Goal: Task Accomplishment & Management: Manage account settings

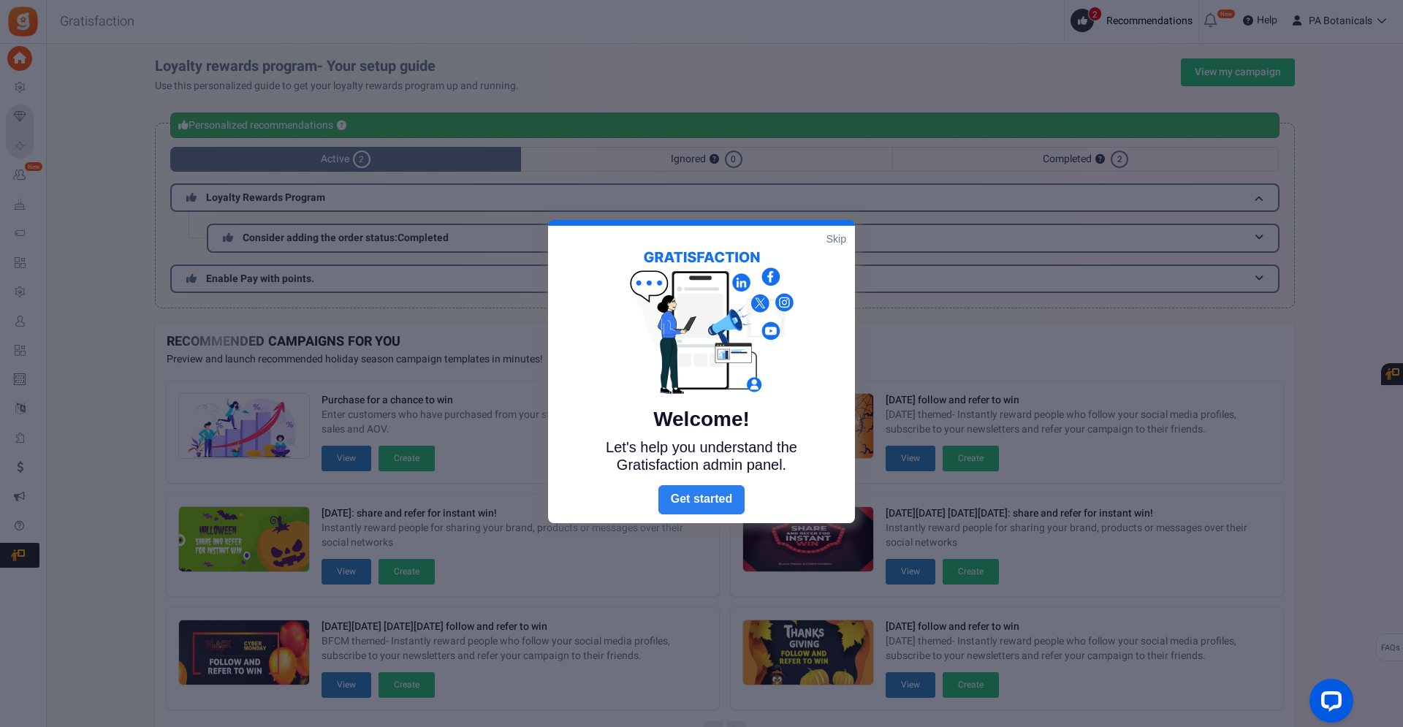
click at [708, 497] on link "Next" at bounding box center [701, 499] width 86 height 29
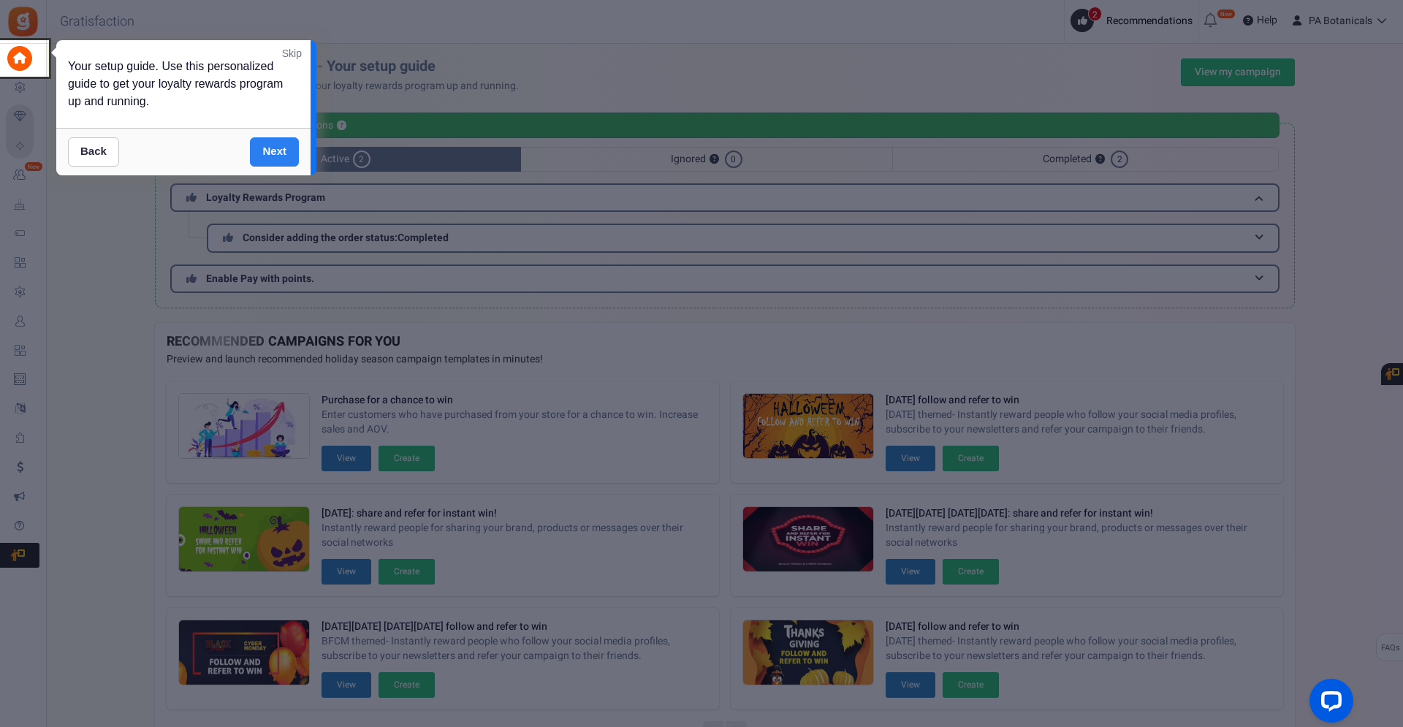
click at [268, 151] on link "Next" at bounding box center [274, 151] width 49 height 29
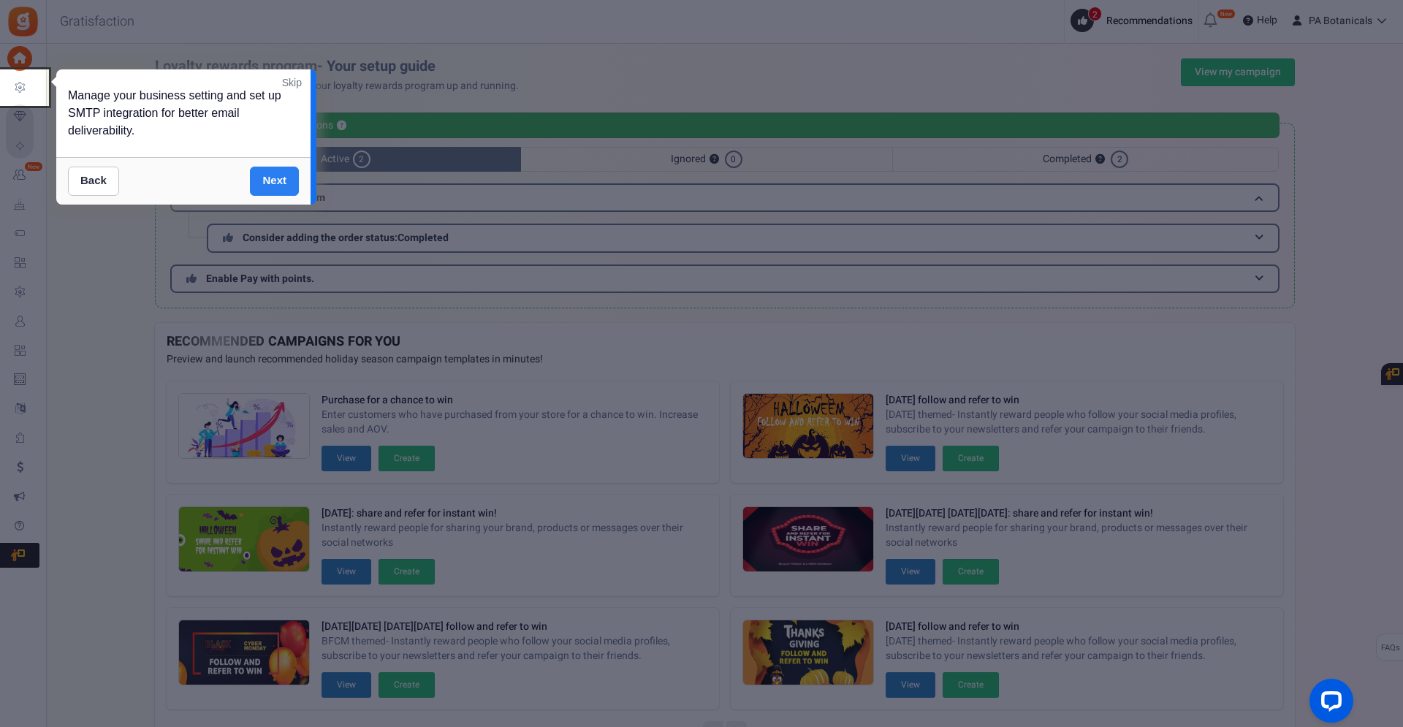
click at [273, 178] on link "Next" at bounding box center [274, 181] width 49 height 29
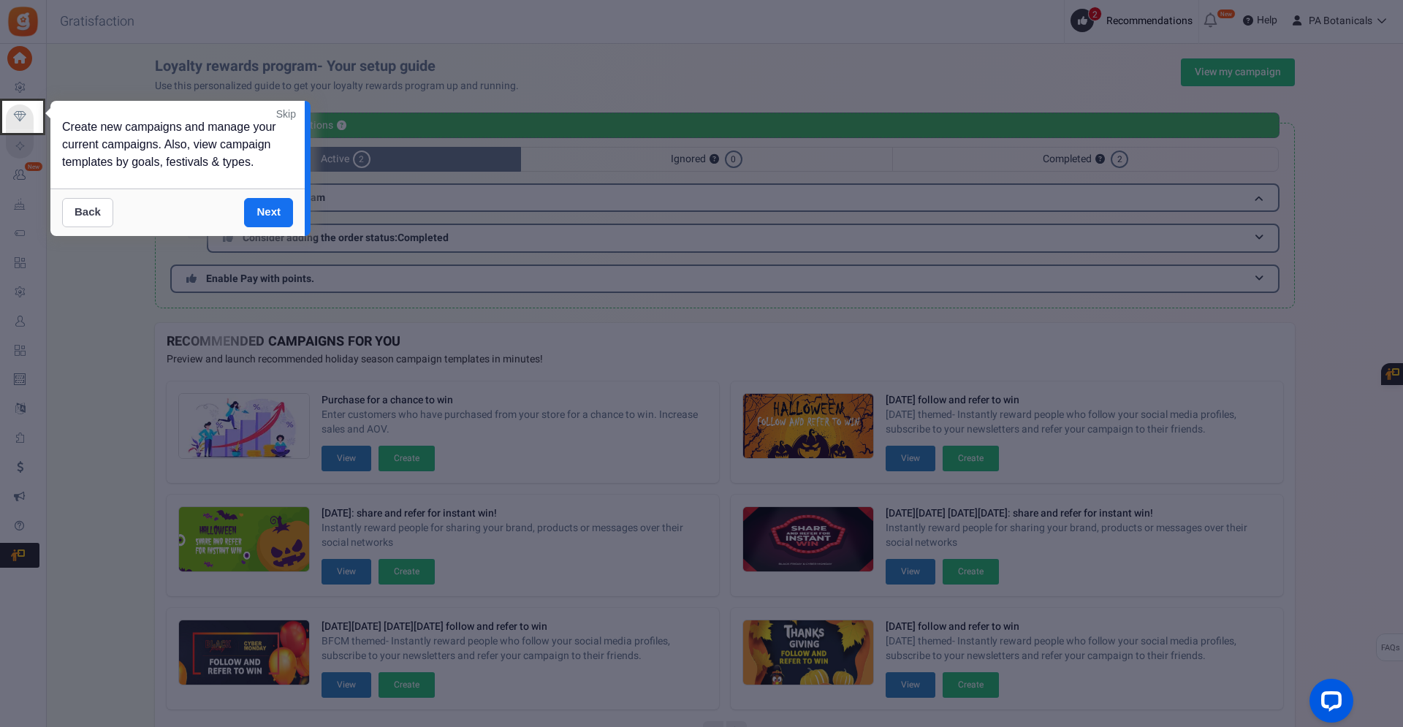
click at [77, 227] on link "Back" at bounding box center [87, 212] width 51 height 29
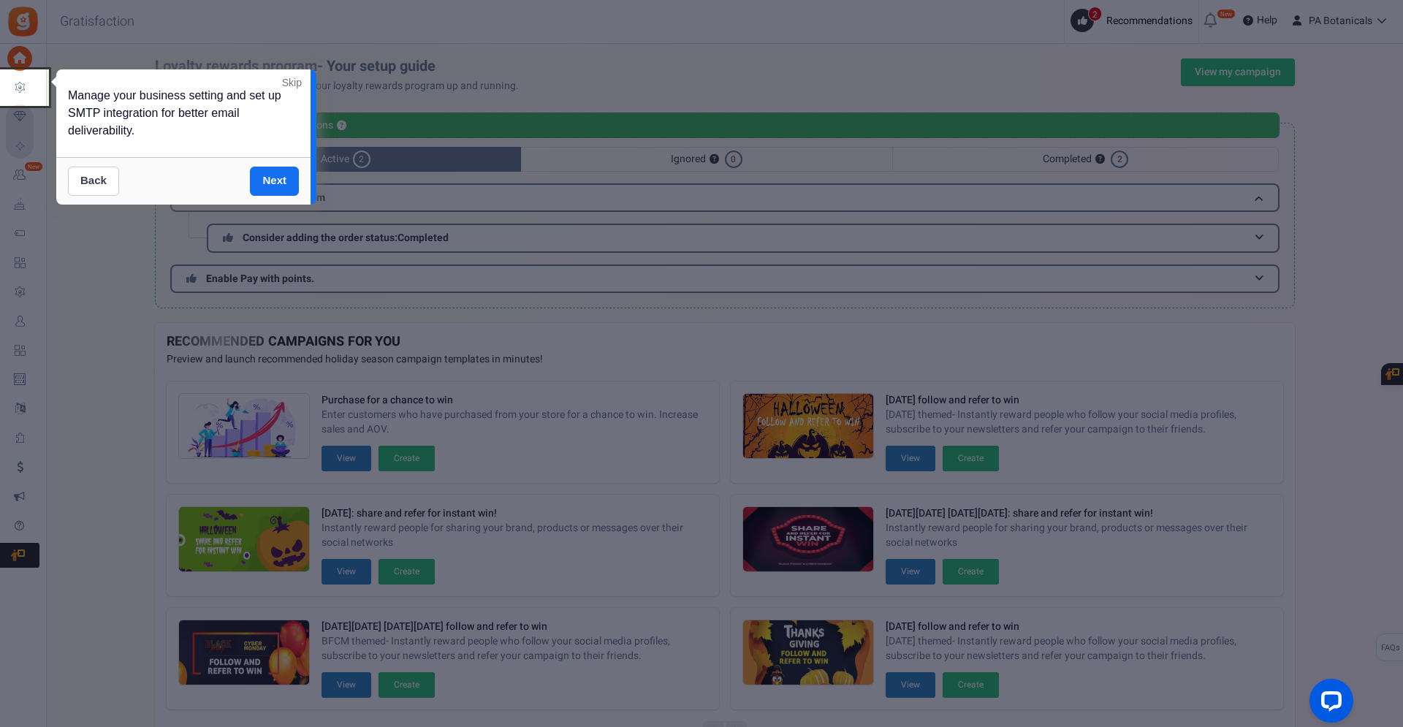
click at [84, 182] on link "Back" at bounding box center [93, 181] width 51 height 29
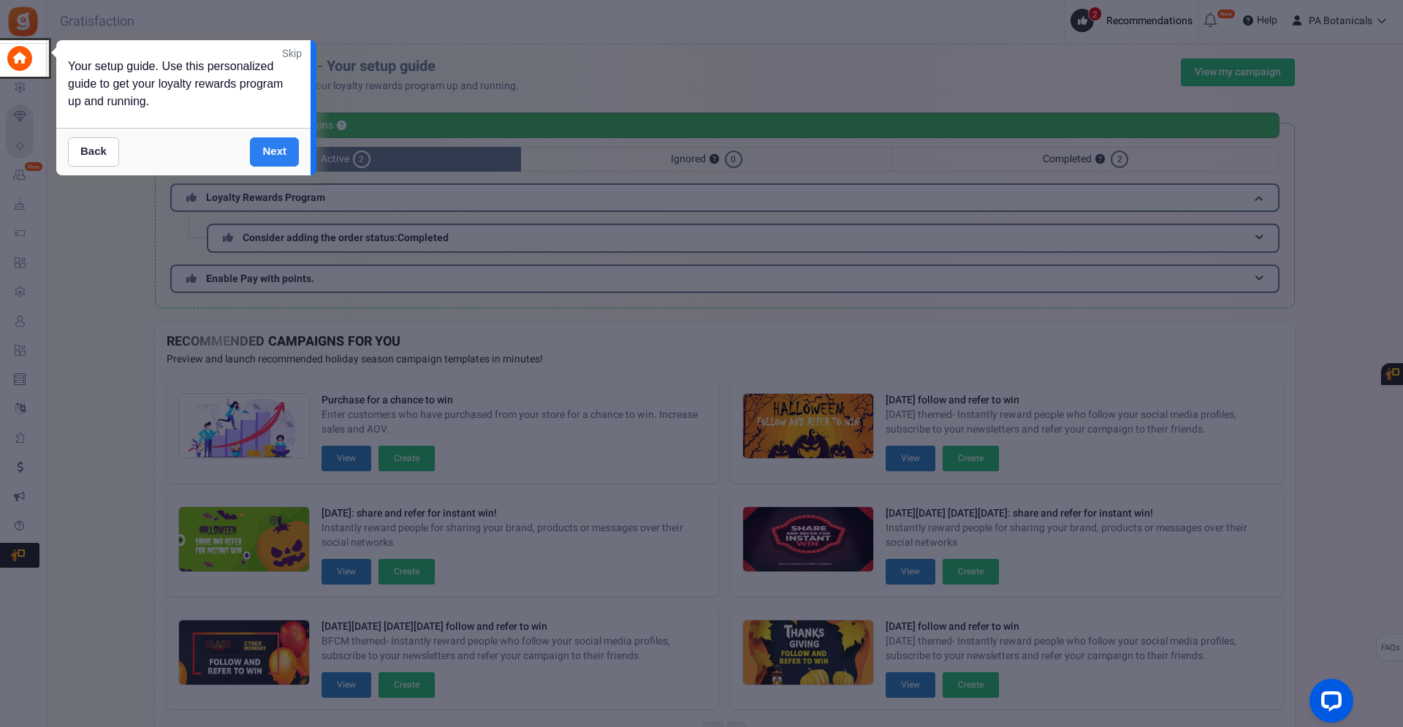
click at [275, 151] on link "Next" at bounding box center [274, 151] width 49 height 29
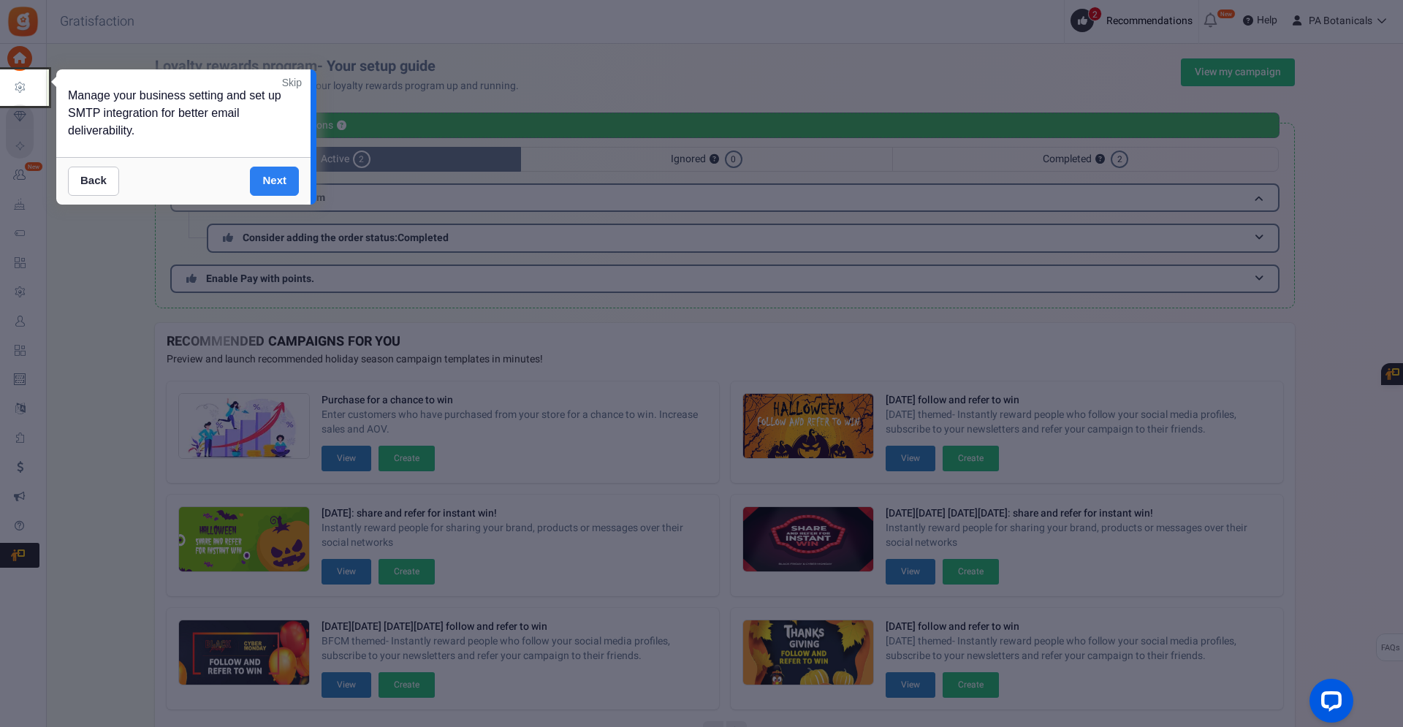
click at [277, 178] on link "Next" at bounding box center [274, 181] width 49 height 29
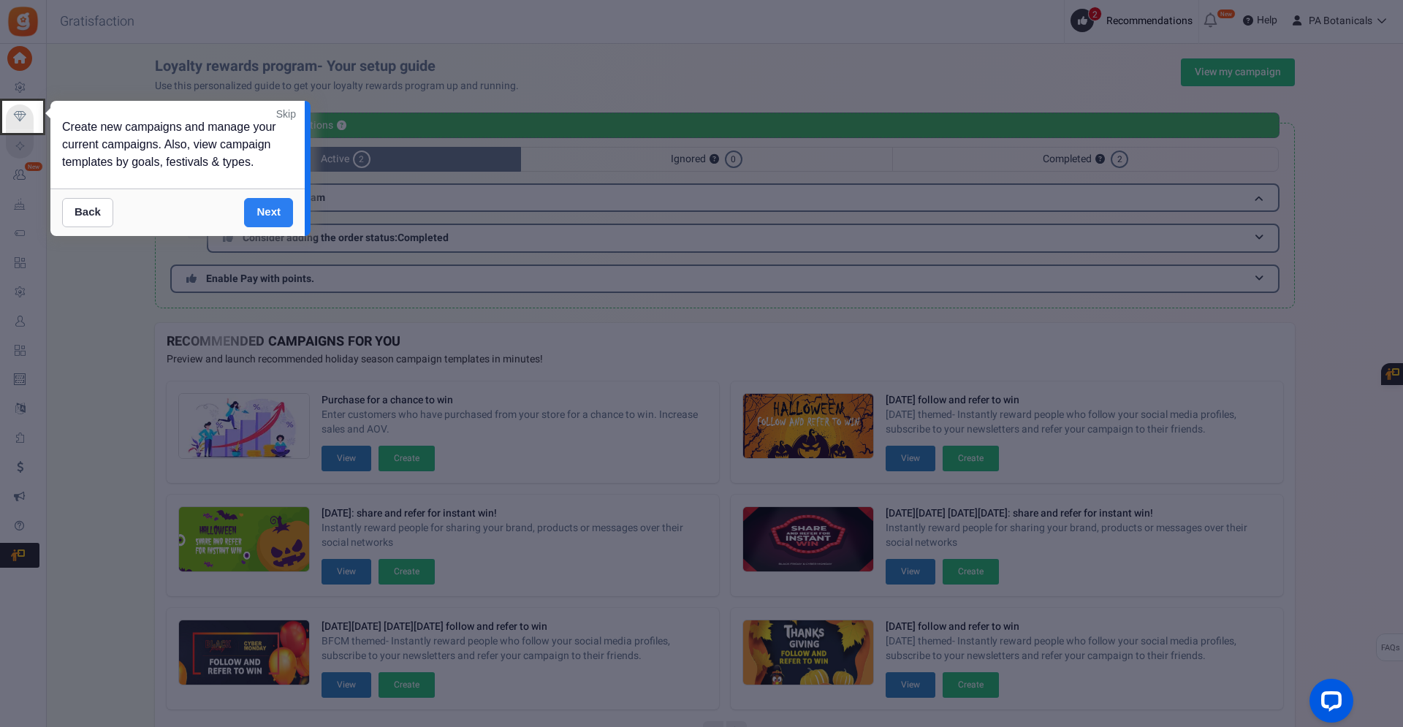
click at [269, 225] on link "Next" at bounding box center [268, 212] width 49 height 29
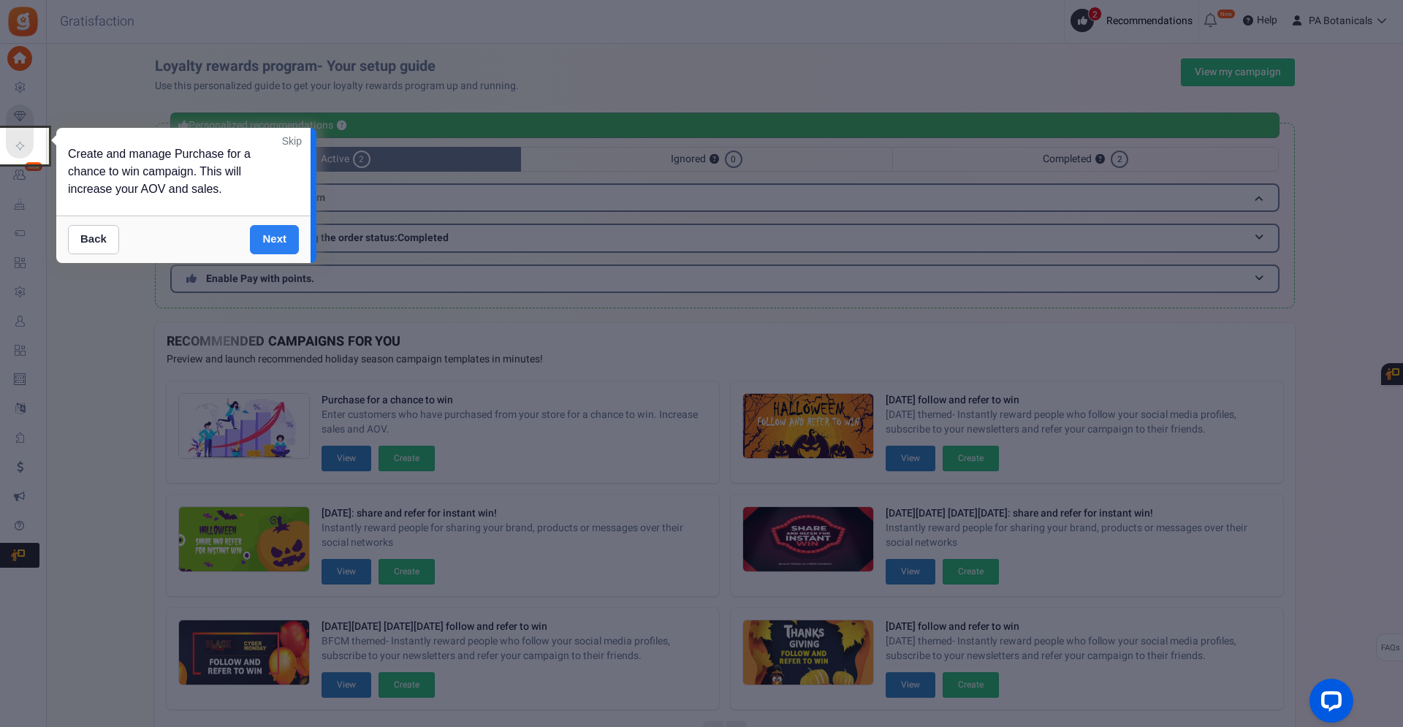
click at [275, 240] on link "Next" at bounding box center [274, 239] width 49 height 29
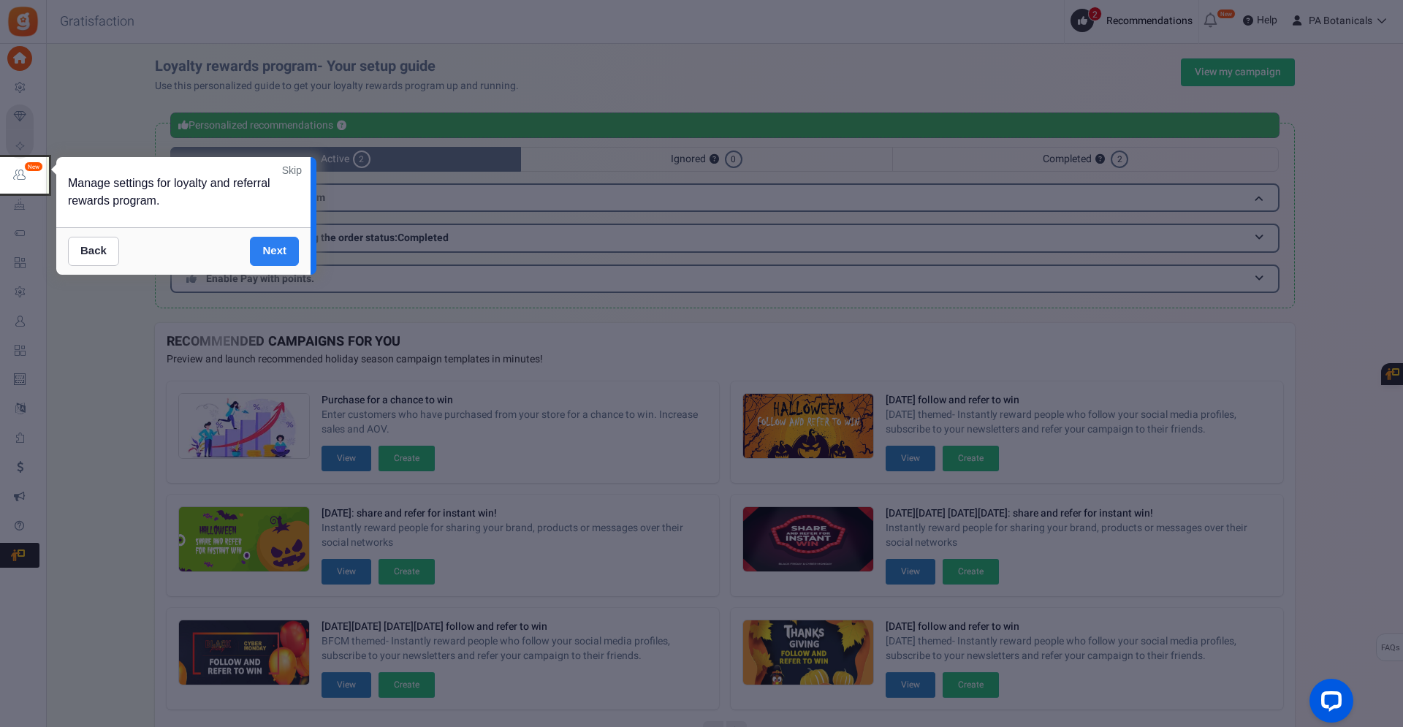
click at [279, 254] on link "Next" at bounding box center [274, 251] width 49 height 29
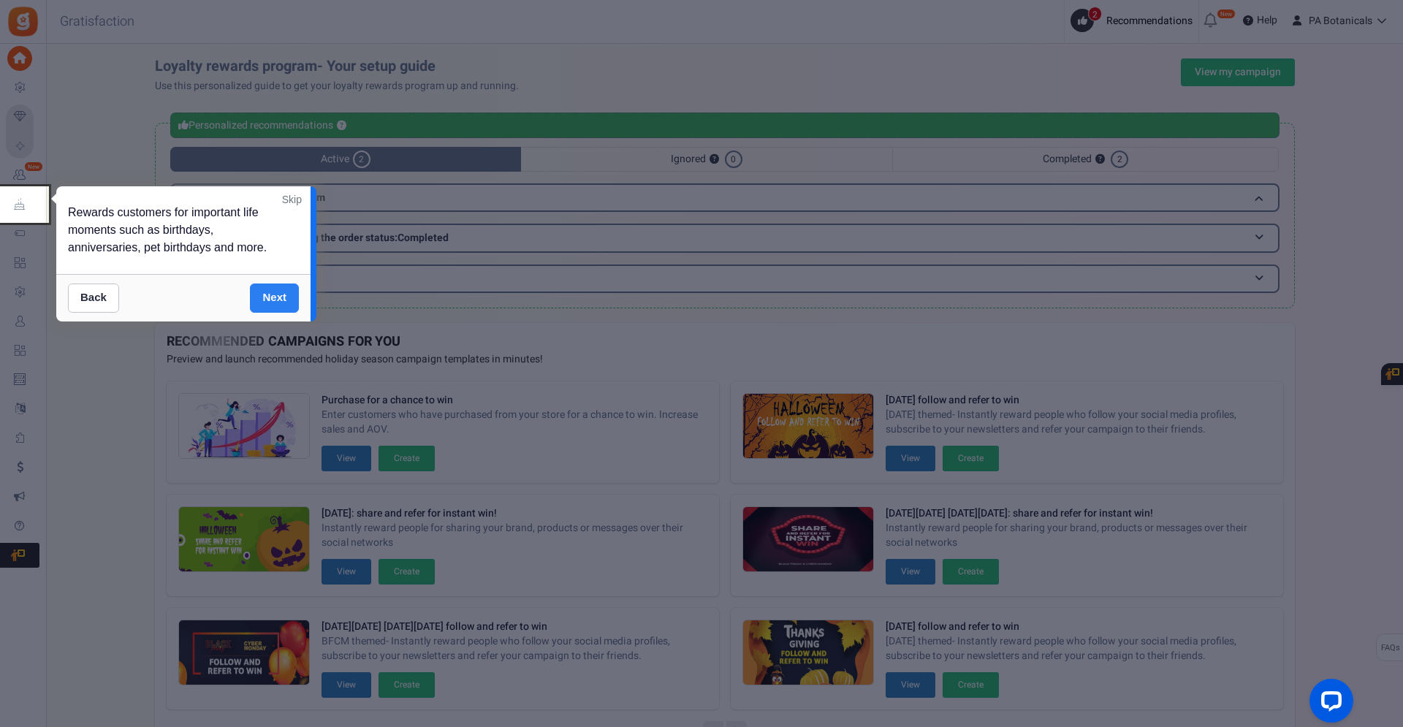
click at [270, 303] on link "Next" at bounding box center [274, 298] width 49 height 29
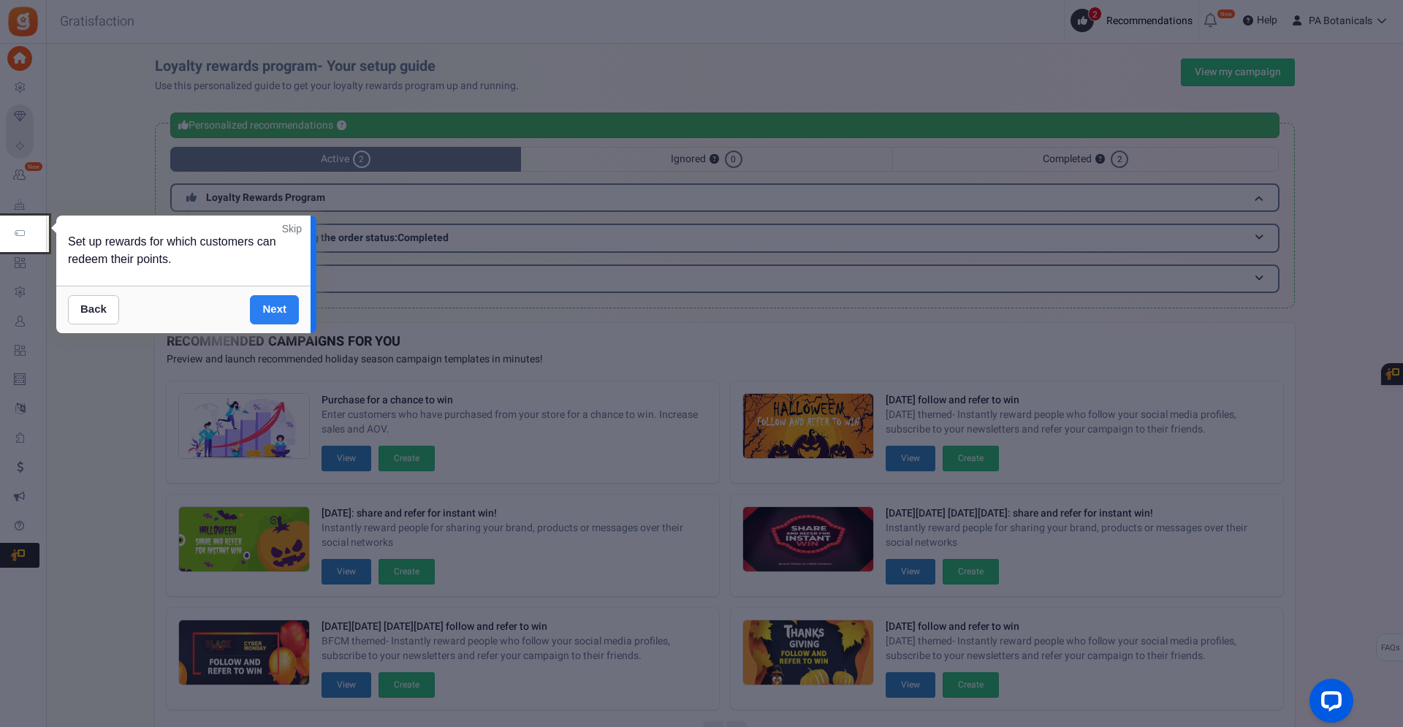
click at [270, 303] on link "Next" at bounding box center [274, 309] width 49 height 29
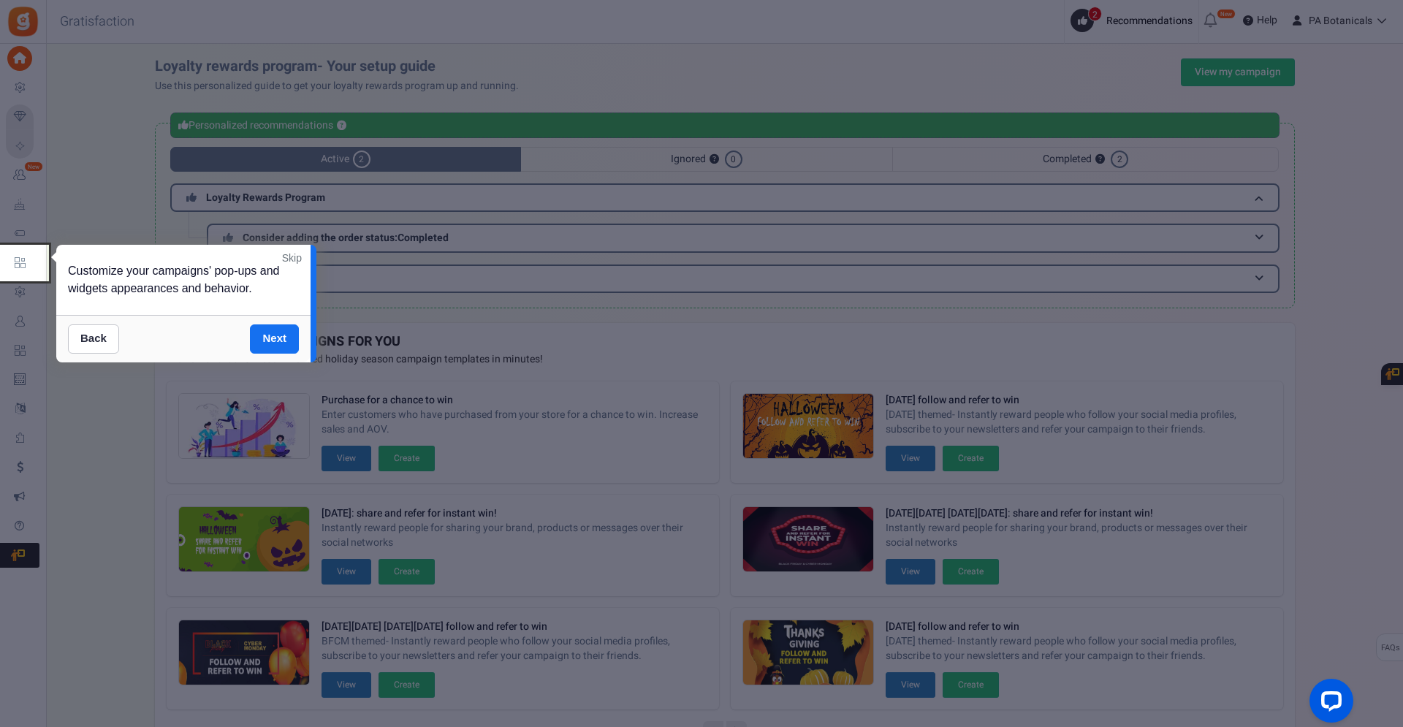
click at [92, 421] on div at bounding box center [701, 363] width 1403 height 727
click at [297, 256] on link "Skip" at bounding box center [292, 258] width 20 height 15
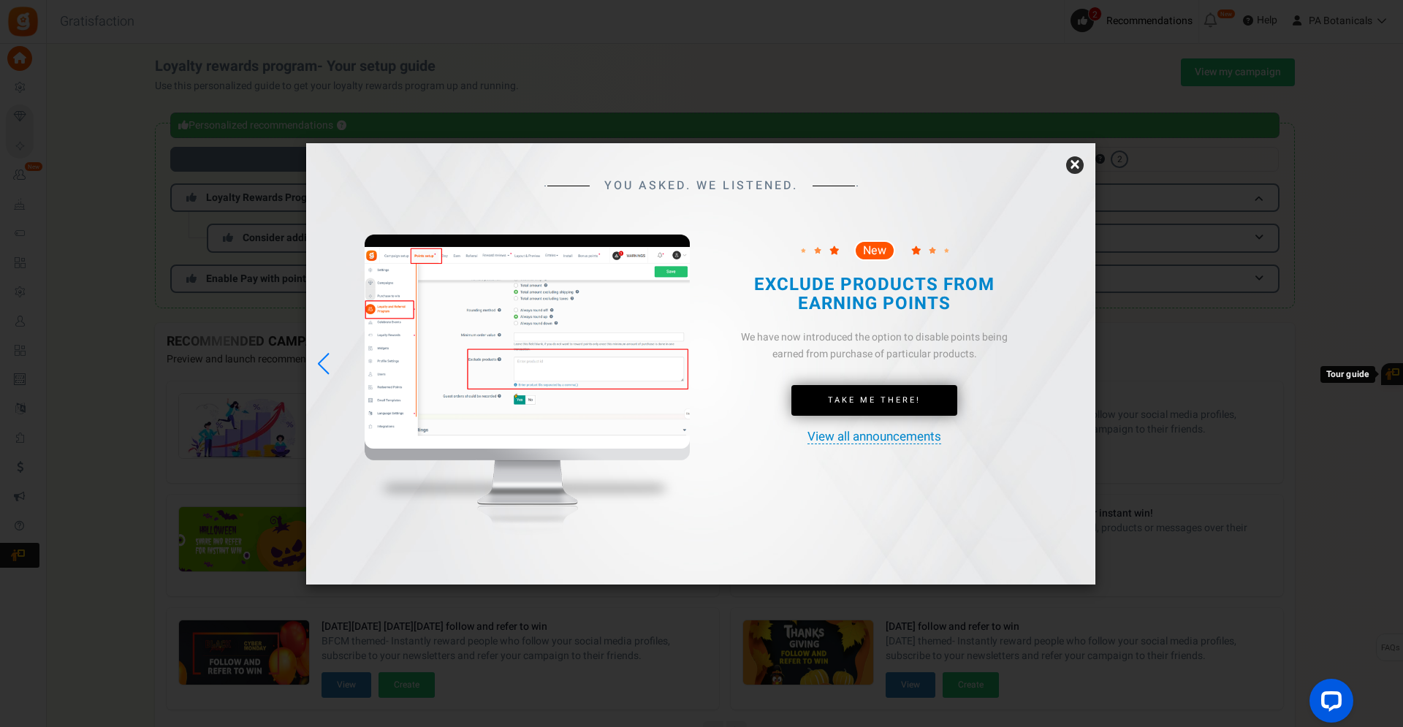
click at [1075, 163] on link "×" at bounding box center [1075, 165] width 18 height 18
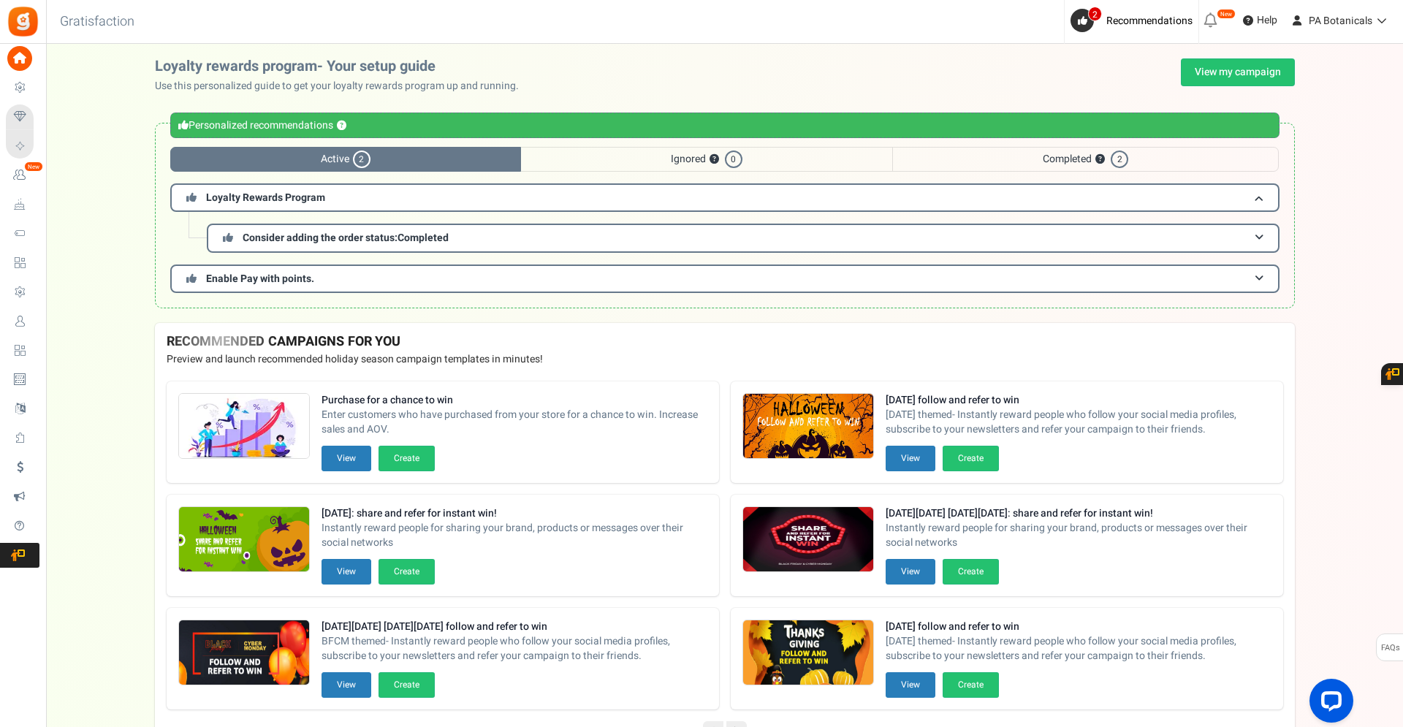
click at [779, 163] on span "Ignored ? 0" at bounding box center [706, 159] width 371 height 25
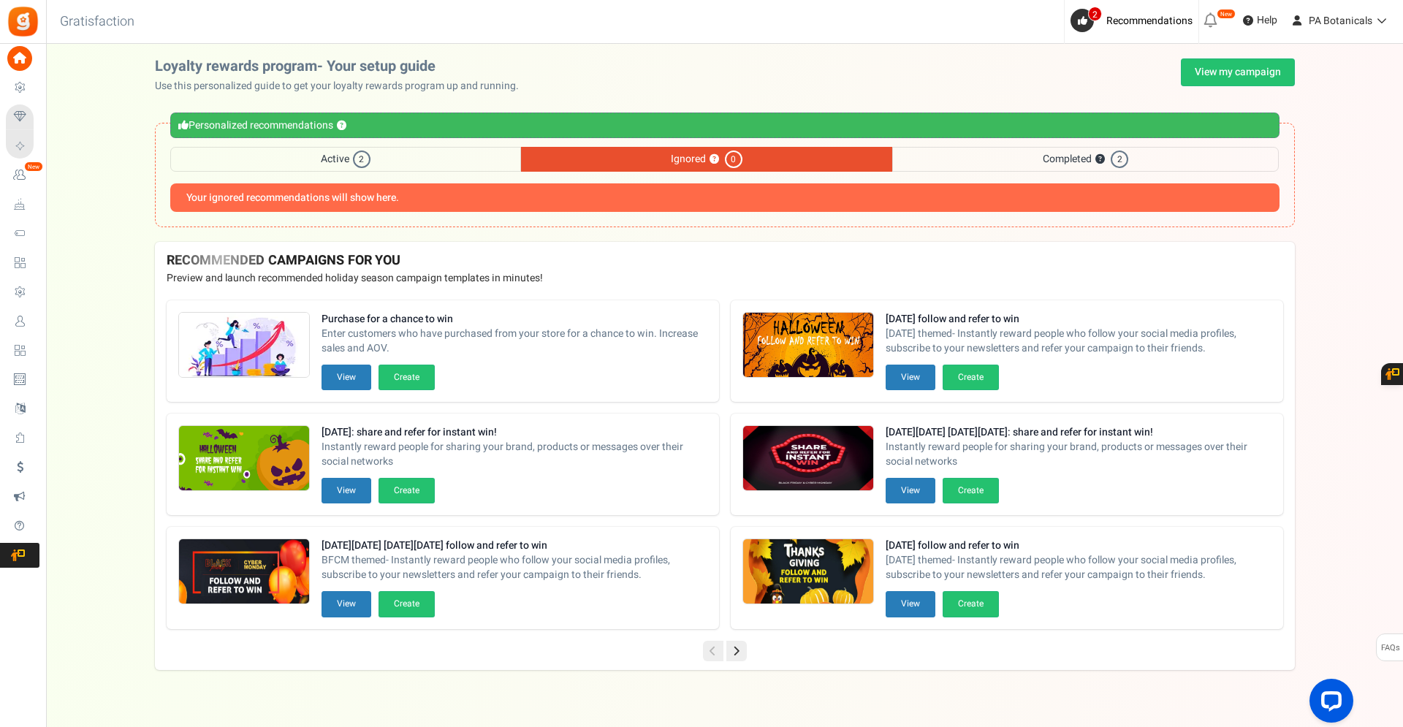
click at [985, 161] on span "Completed ? 2" at bounding box center [1085, 159] width 387 height 25
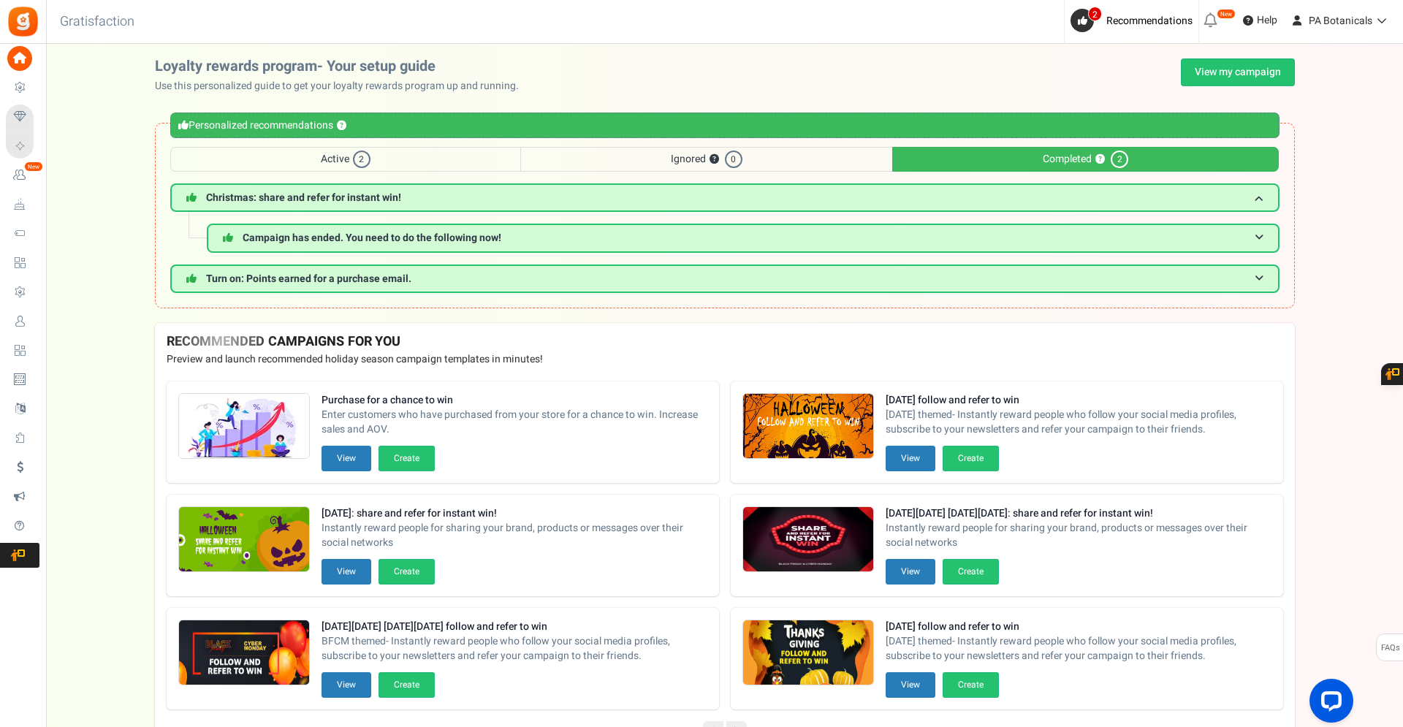
click at [413, 156] on span "Active 2" at bounding box center [345, 159] width 351 height 25
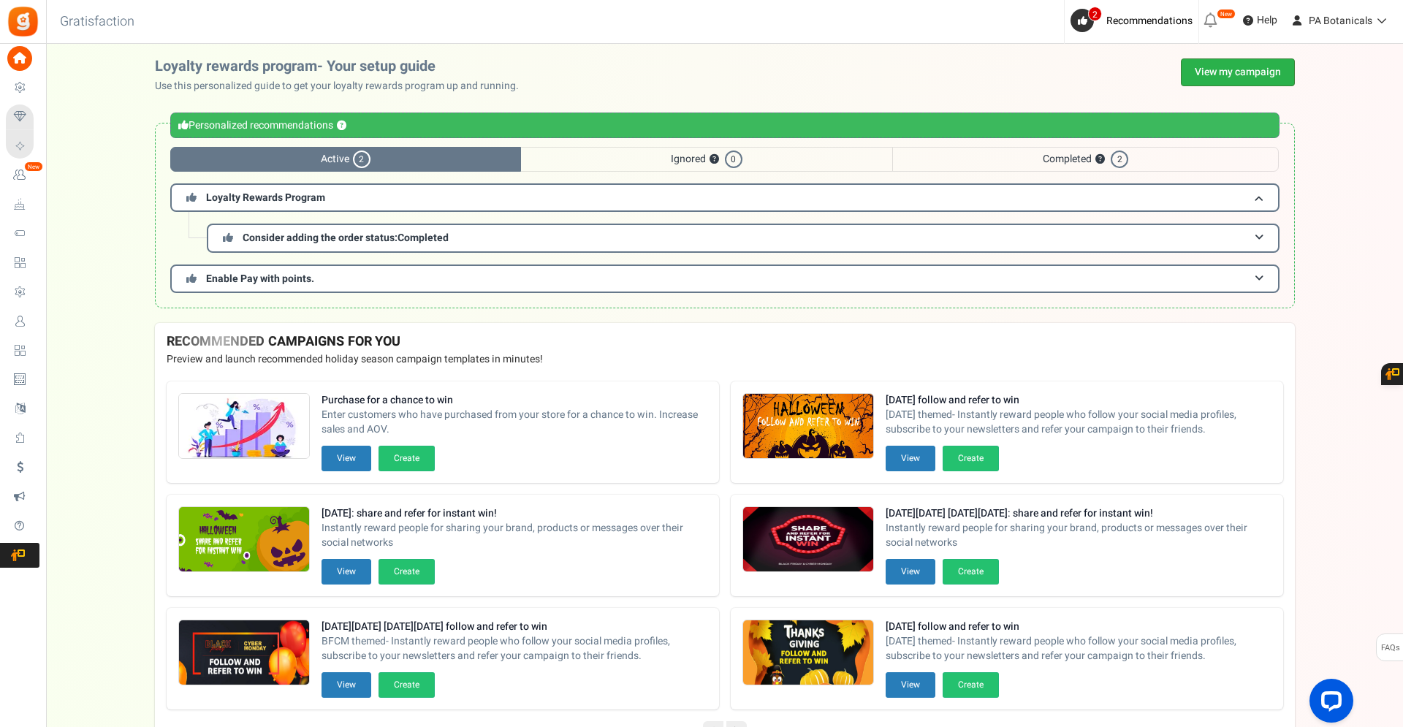
click at [1247, 75] on link "View my campaign" at bounding box center [1238, 72] width 114 height 28
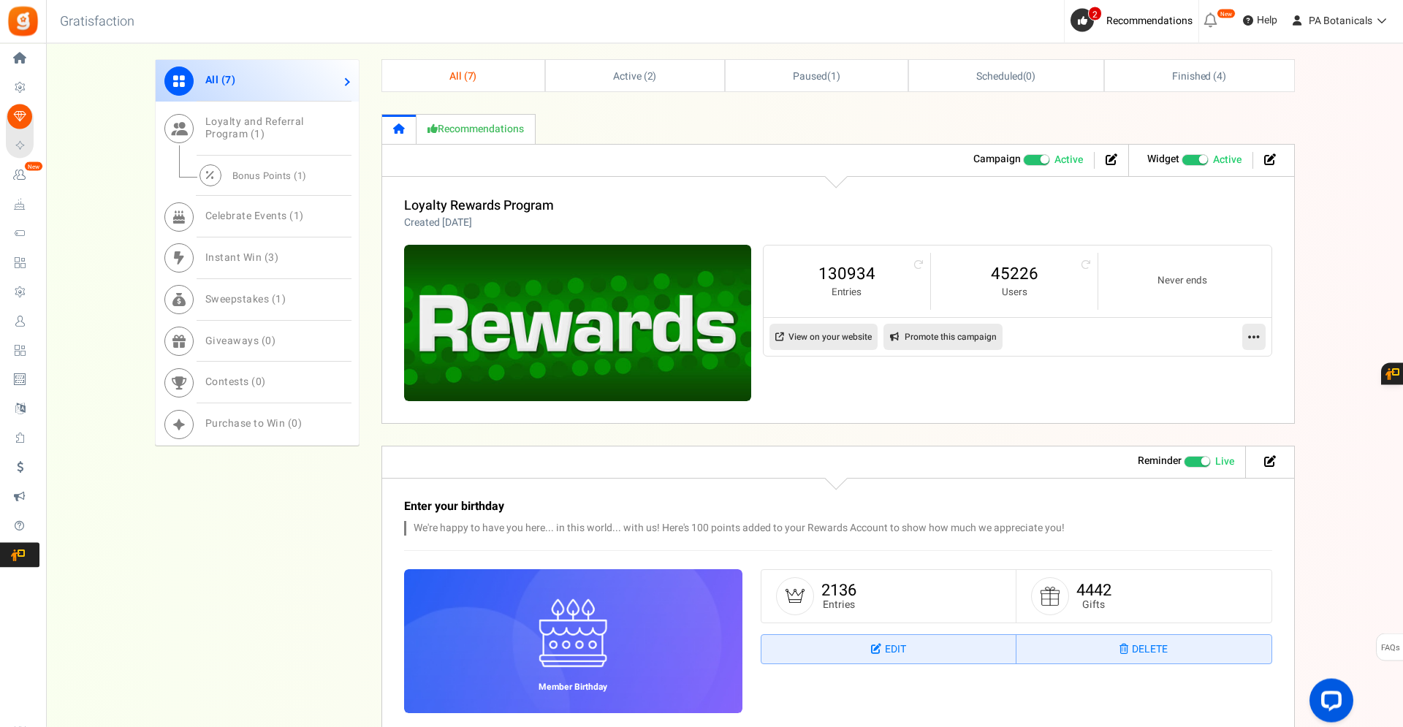
scroll to position [706, 0]
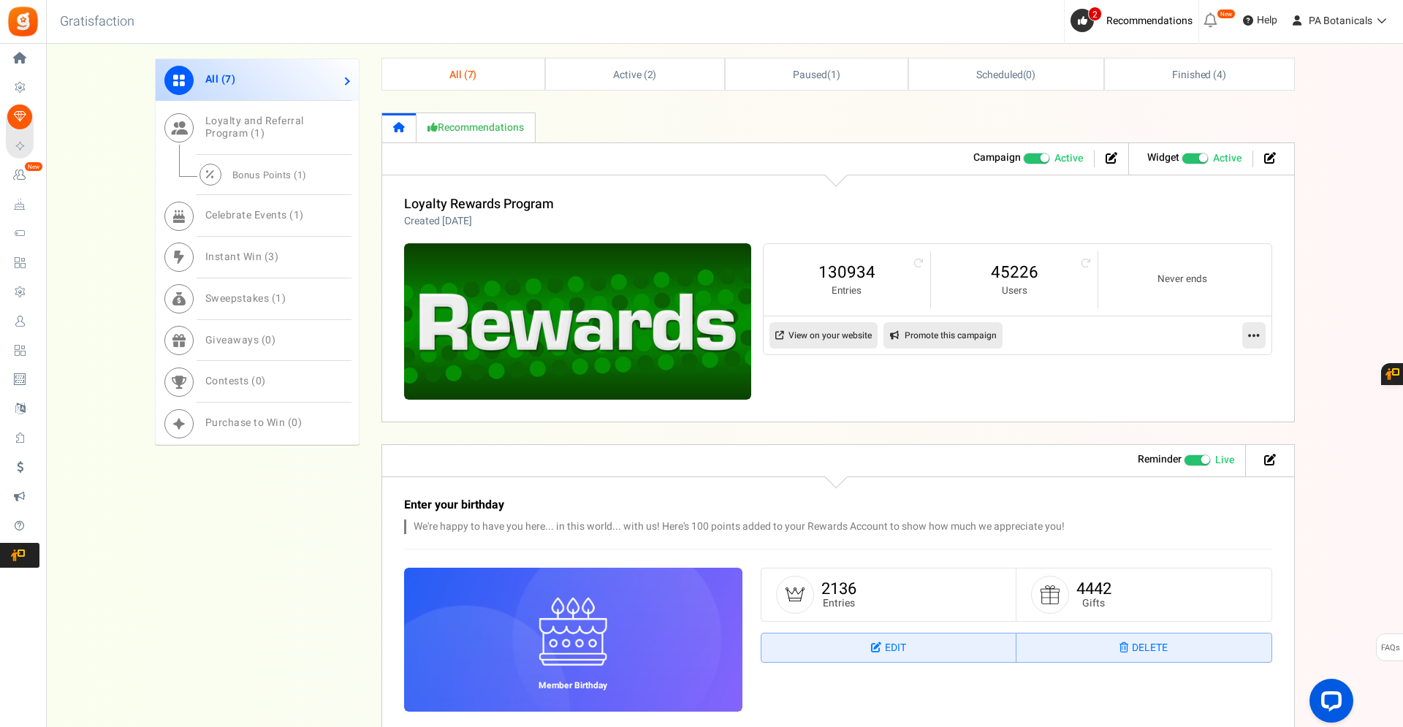
click at [832, 333] on link "View on your website" at bounding box center [823, 335] width 108 height 26
click at [1258, 338] on icon at bounding box center [1254, 335] width 12 height 13
click at [1000, 405] on div "Loyalty Rewards Program Created [DATE] Referral revenue ? : 130934 Entries 4522…" at bounding box center [837, 299] width 913 height 248
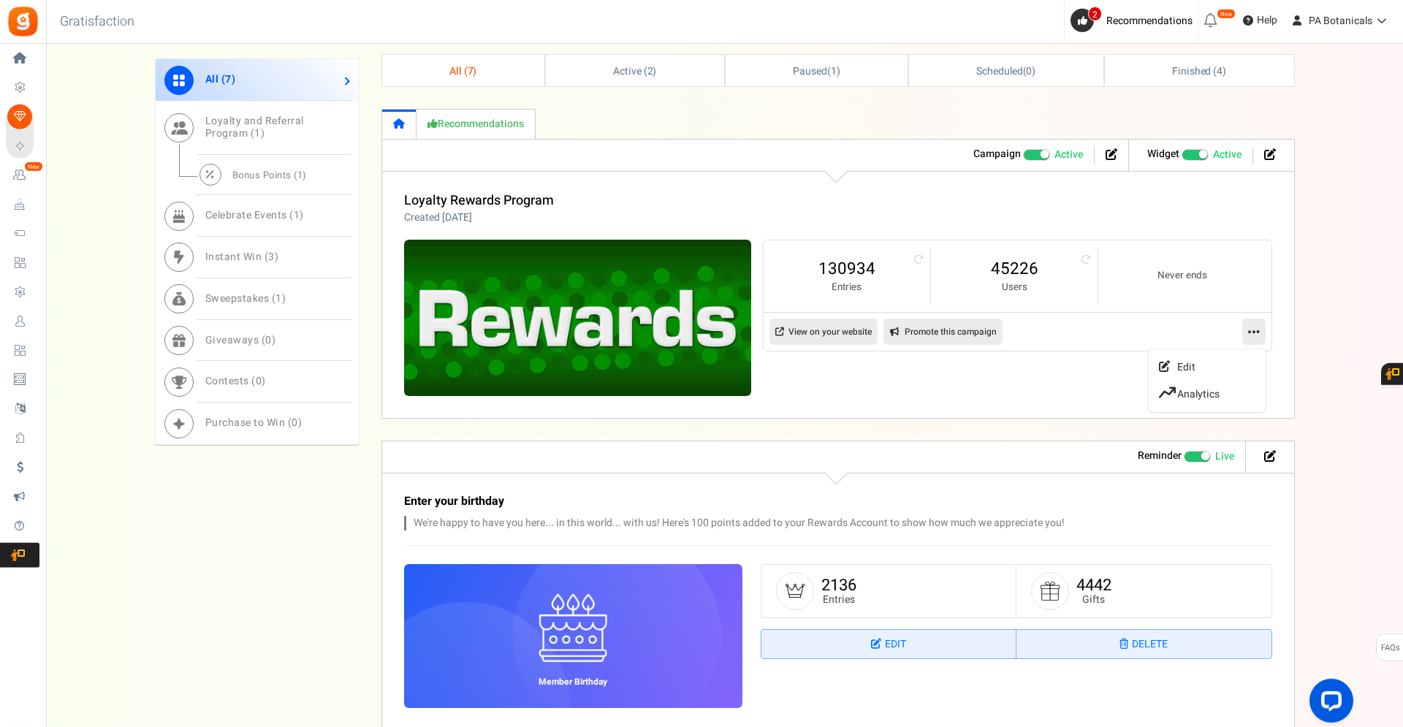
scroll to position [605, 0]
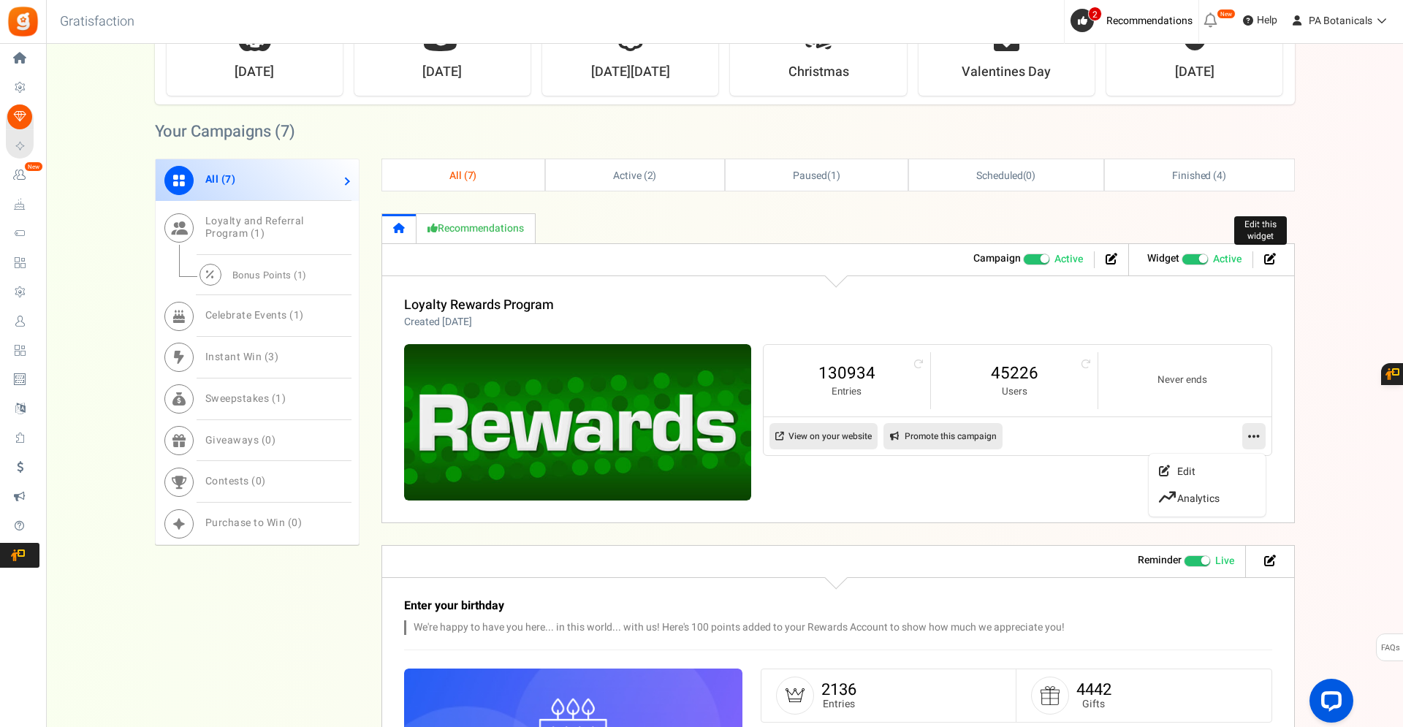
click at [1268, 256] on icon at bounding box center [1270, 259] width 12 height 12
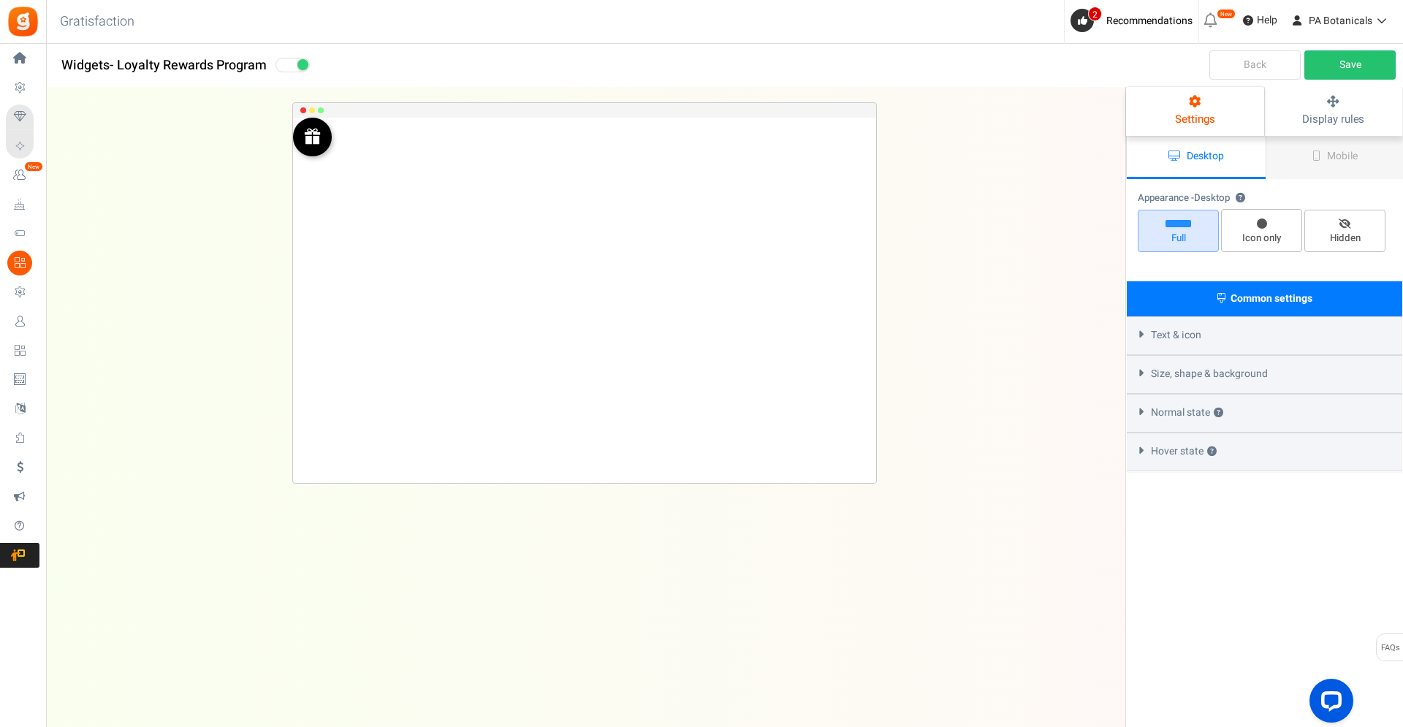
select select "top-left-corner"
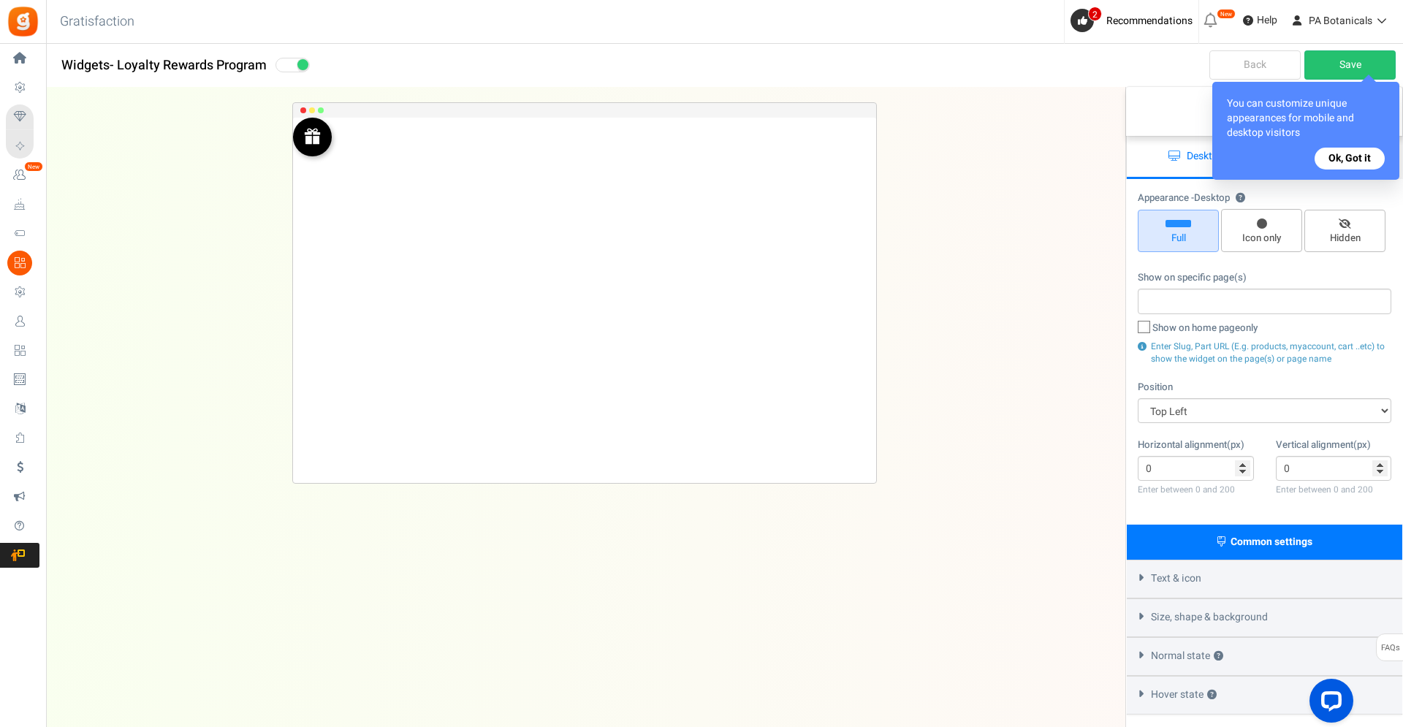
radio input "true"
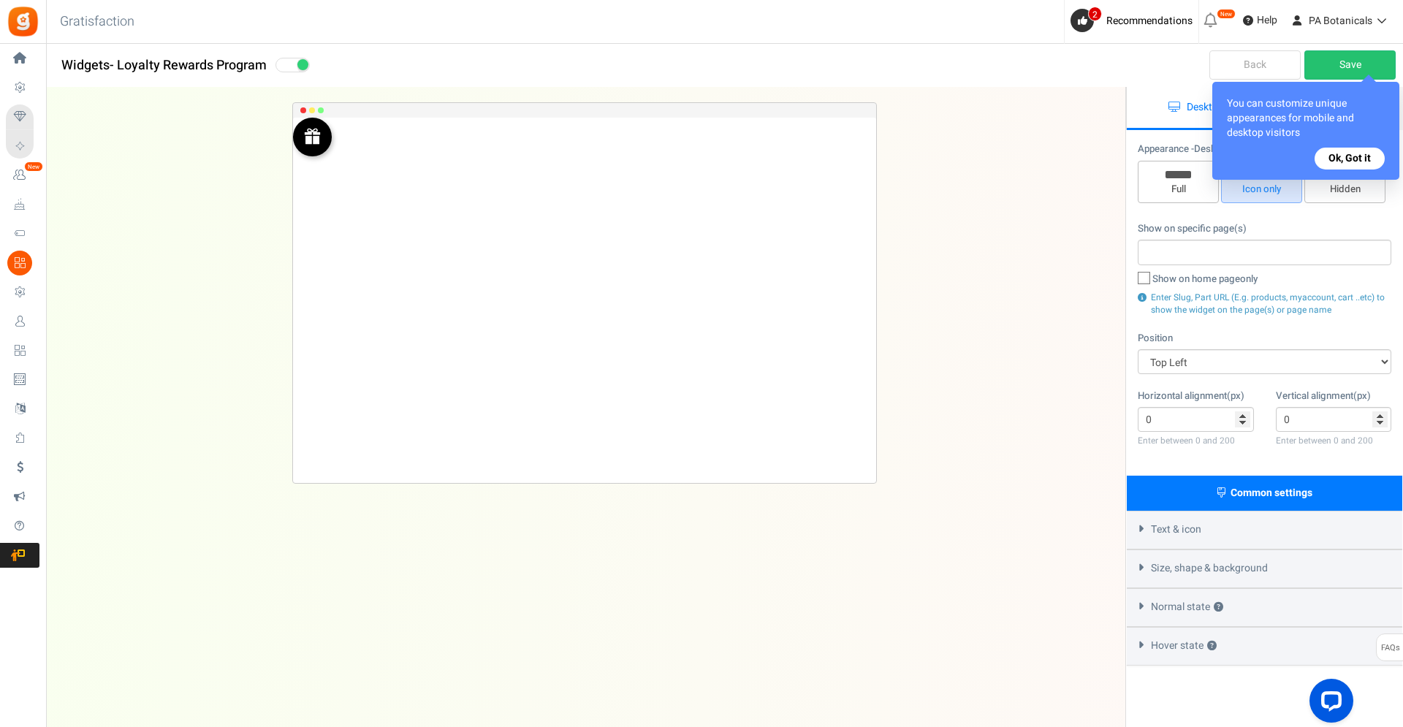
click at [1344, 162] on button "Ok, Got it" at bounding box center [1350, 159] width 70 height 22
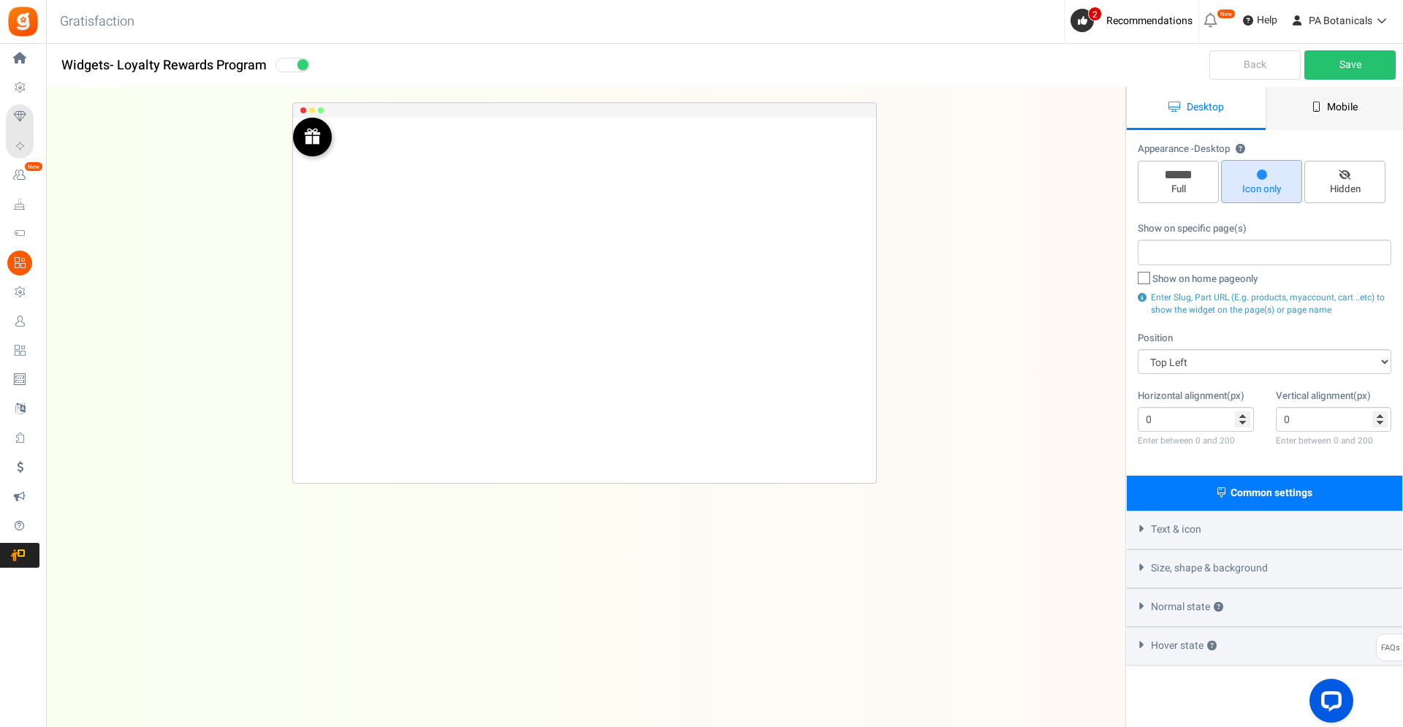
click at [1305, 105] on link "Mobile" at bounding box center [1335, 108] width 139 height 43
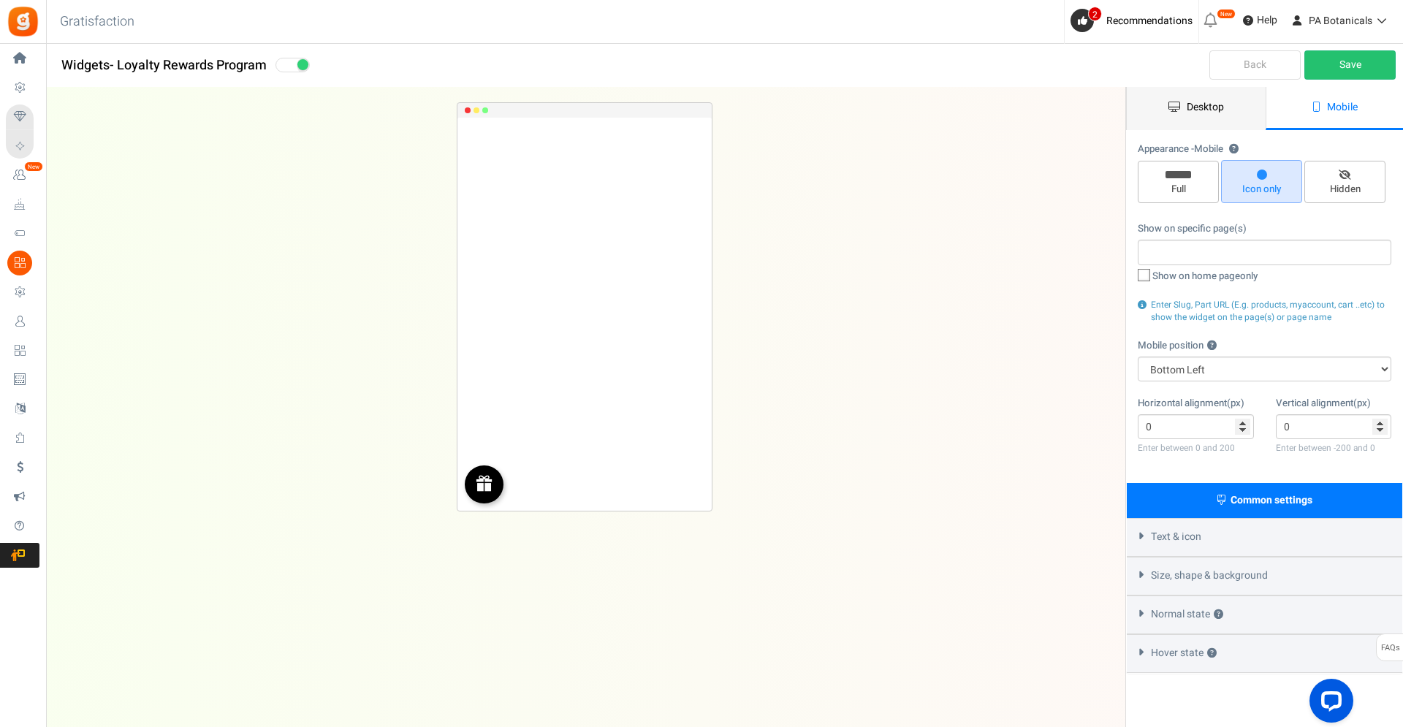
click at [1201, 115] on span "Desktop" at bounding box center [1205, 106] width 37 height 15
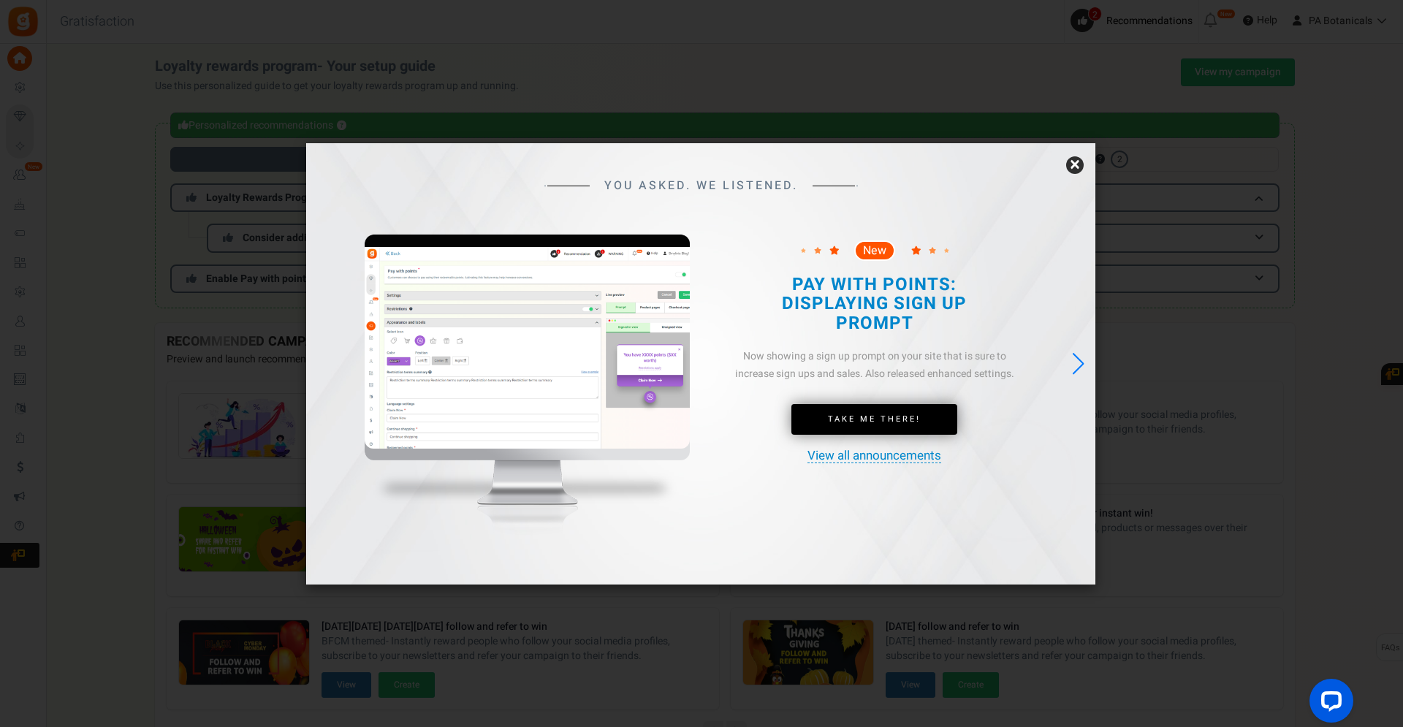
click at [1071, 166] on link "×" at bounding box center [1075, 165] width 18 height 18
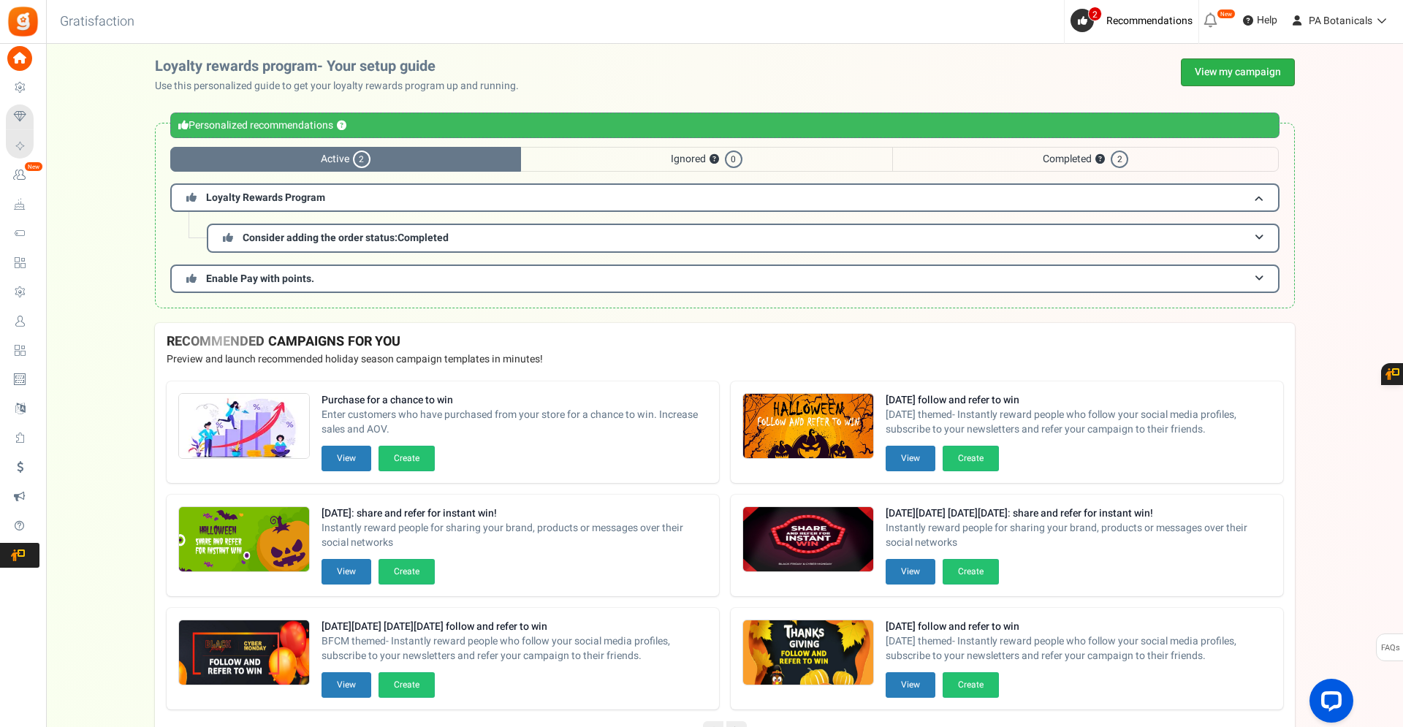
click at [1248, 75] on link "View my campaign" at bounding box center [1238, 72] width 114 height 28
